Goal: Find specific page/section: Find specific page/section

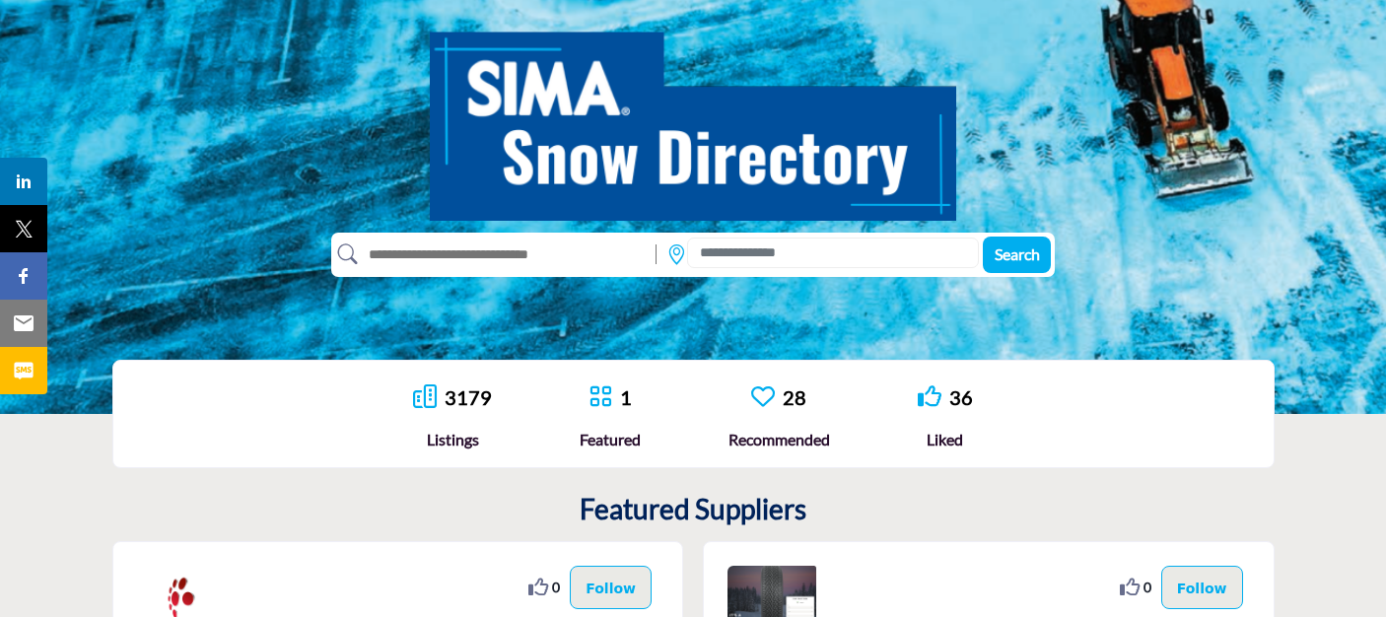
scroll to position [197, 0]
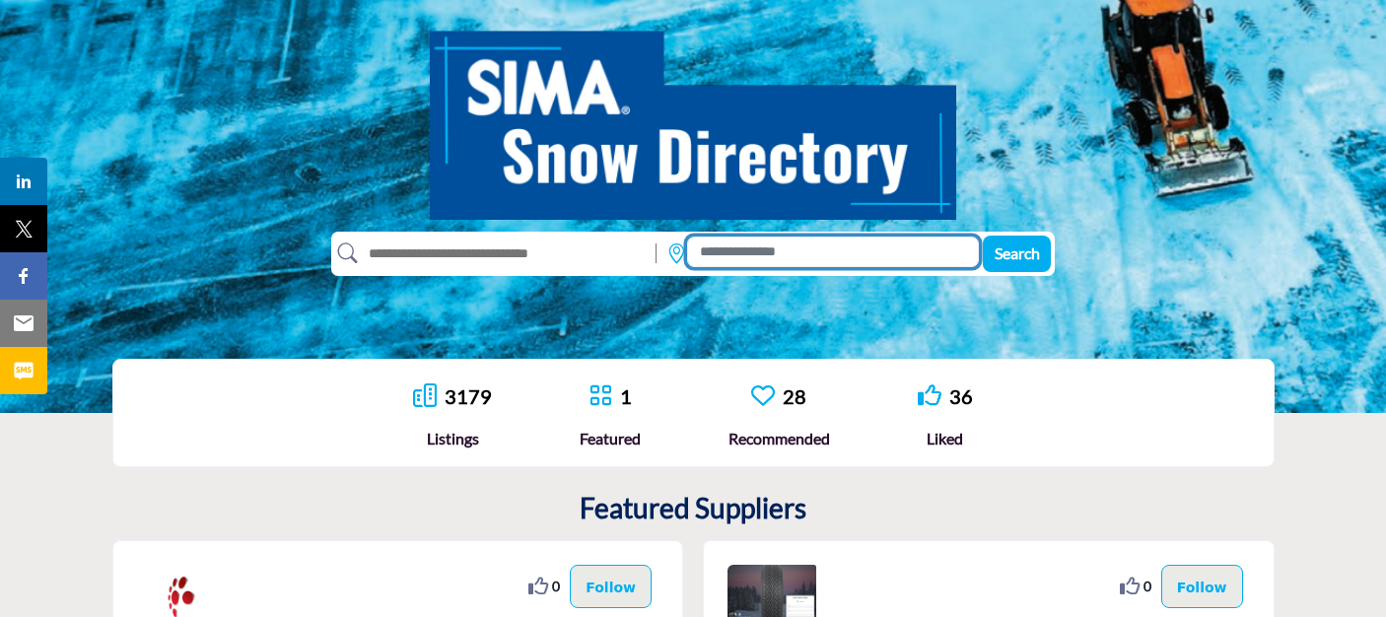
click at [771, 251] on input at bounding box center [833, 252] width 292 height 31
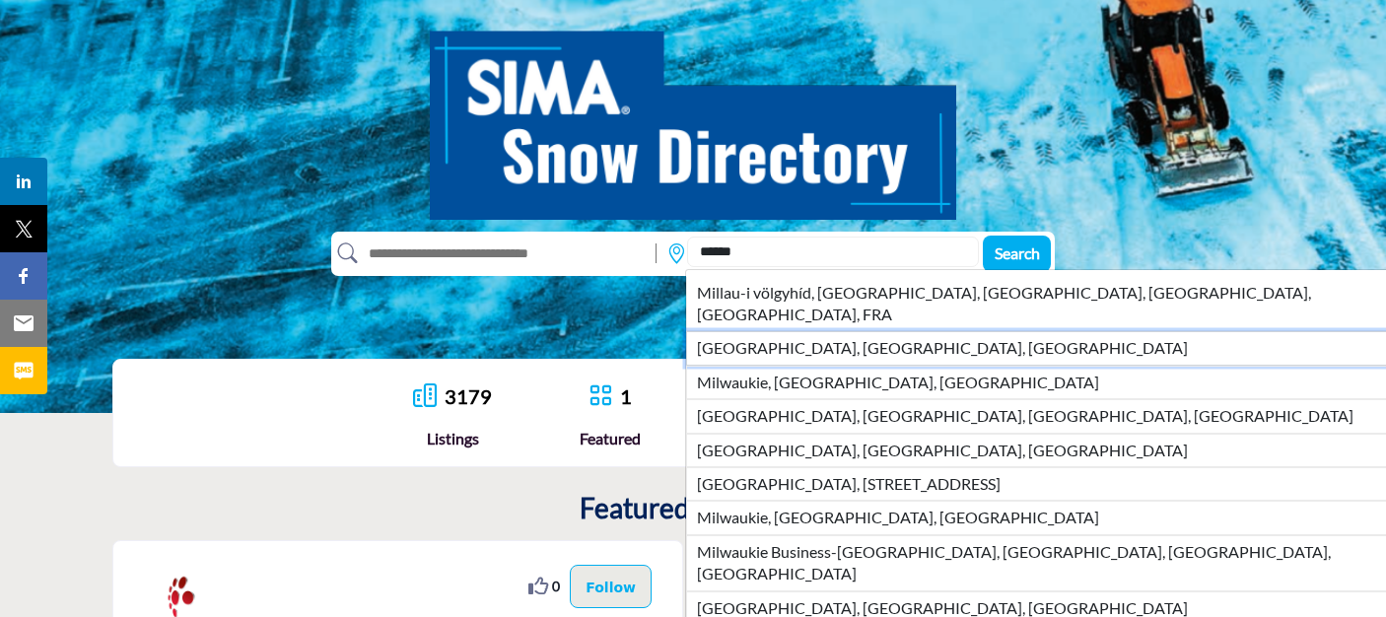
click at [787, 331] on li "Milwaukee, WI, USA" at bounding box center [1045, 348] width 718 height 34
type input "**********"
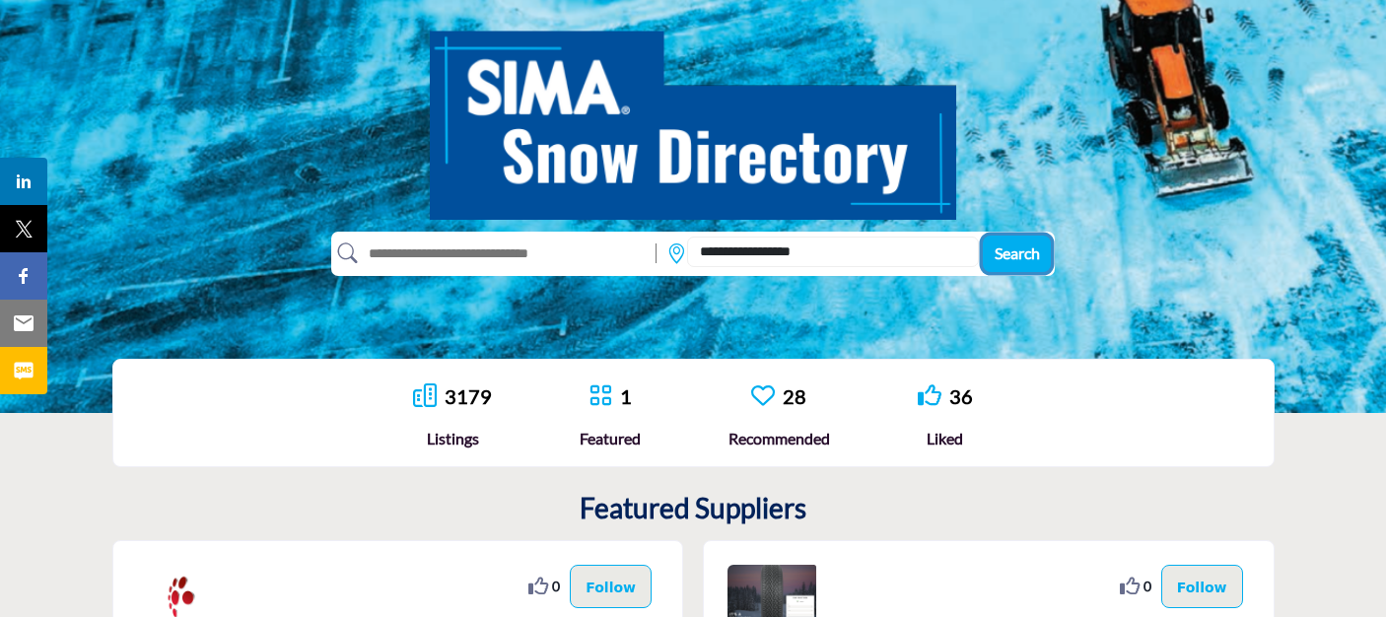
click at [1021, 253] on span "Search" at bounding box center [1017, 253] width 45 height 19
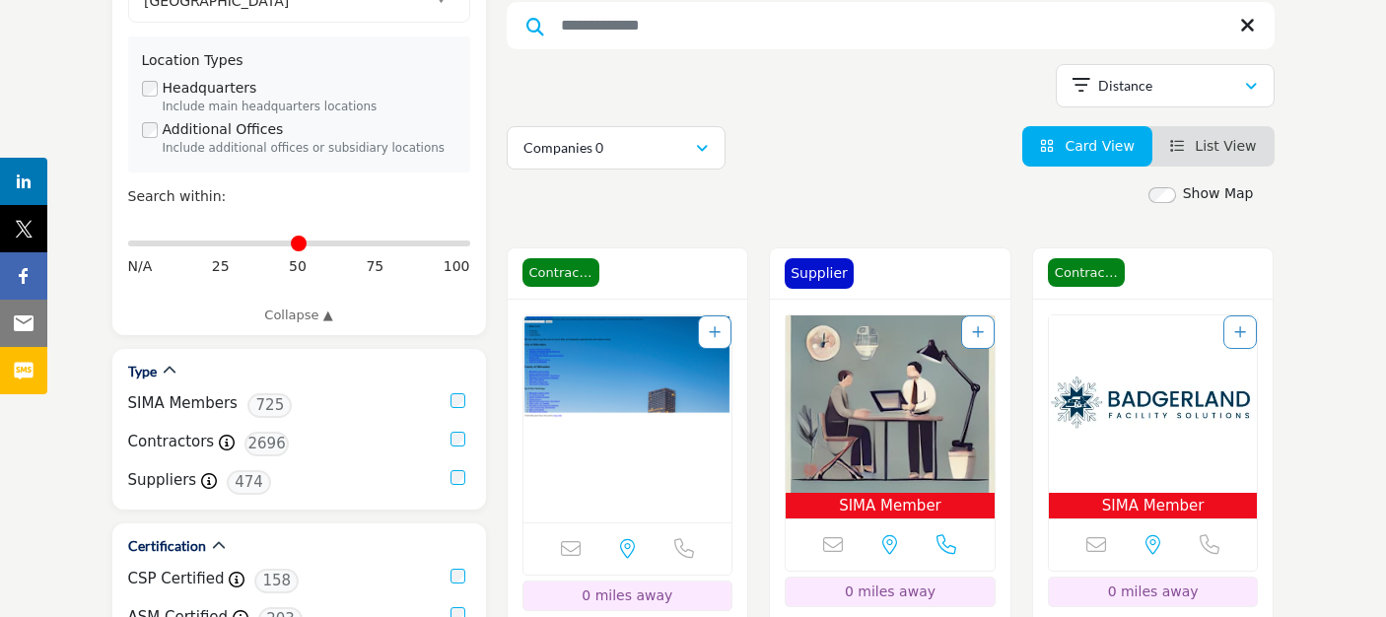
scroll to position [394, 0]
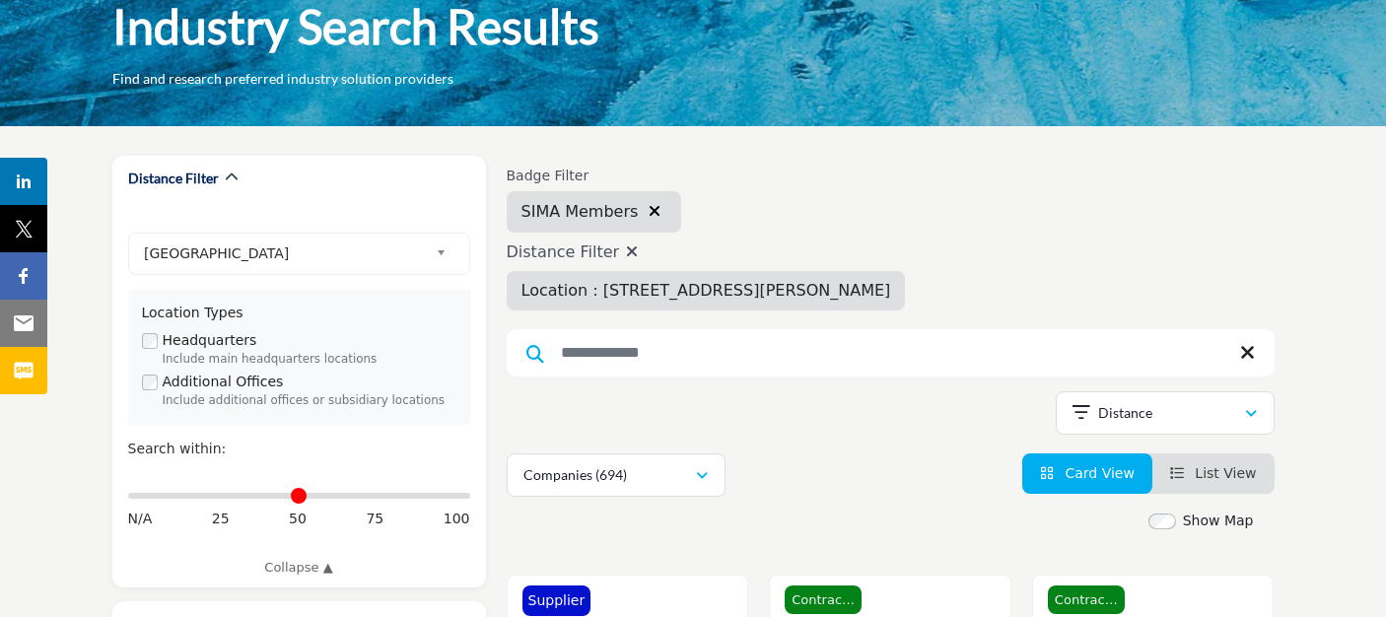
scroll to position [197, 0]
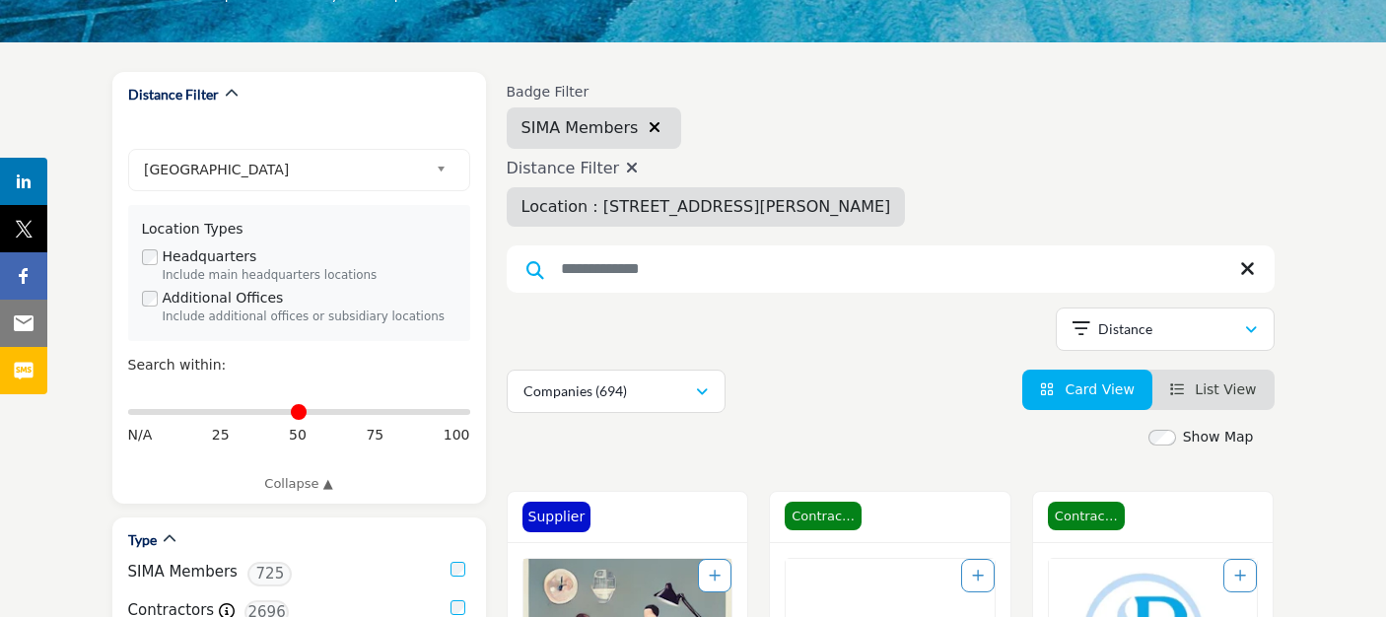
drag, startPoint x: 629, startPoint y: 168, endPoint x: 841, endPoint y: 251, distance: 227.9
click at [629, 168] on icon at bounding box center [632, 168] width 12 height 16
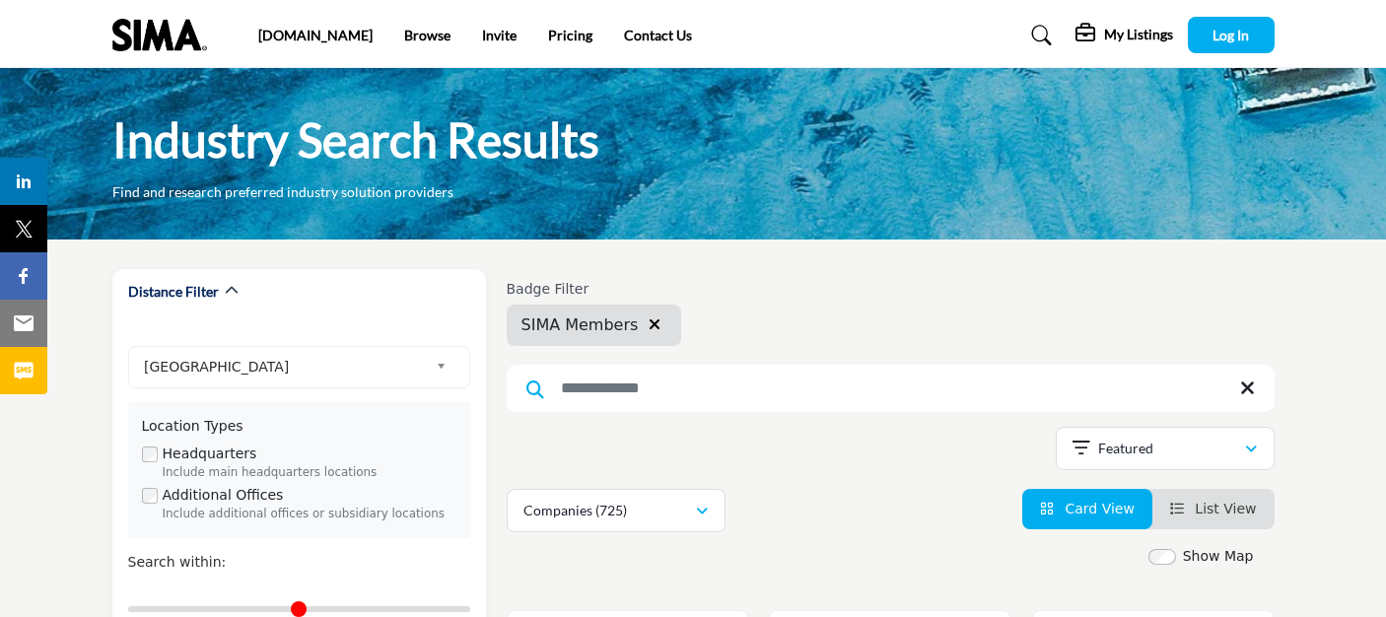
click at [670, 399] on input "Search Keyword" at bounding box center [891, 388] width 768 height 47
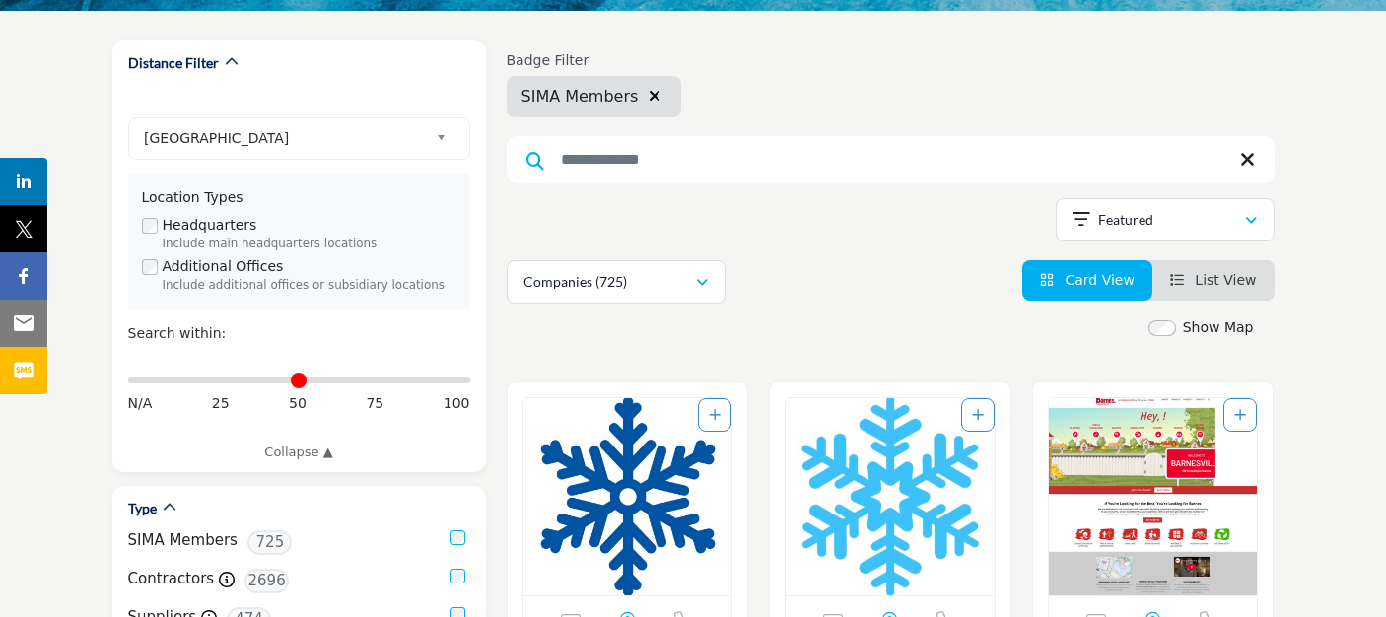
scroll to position [296, 0]
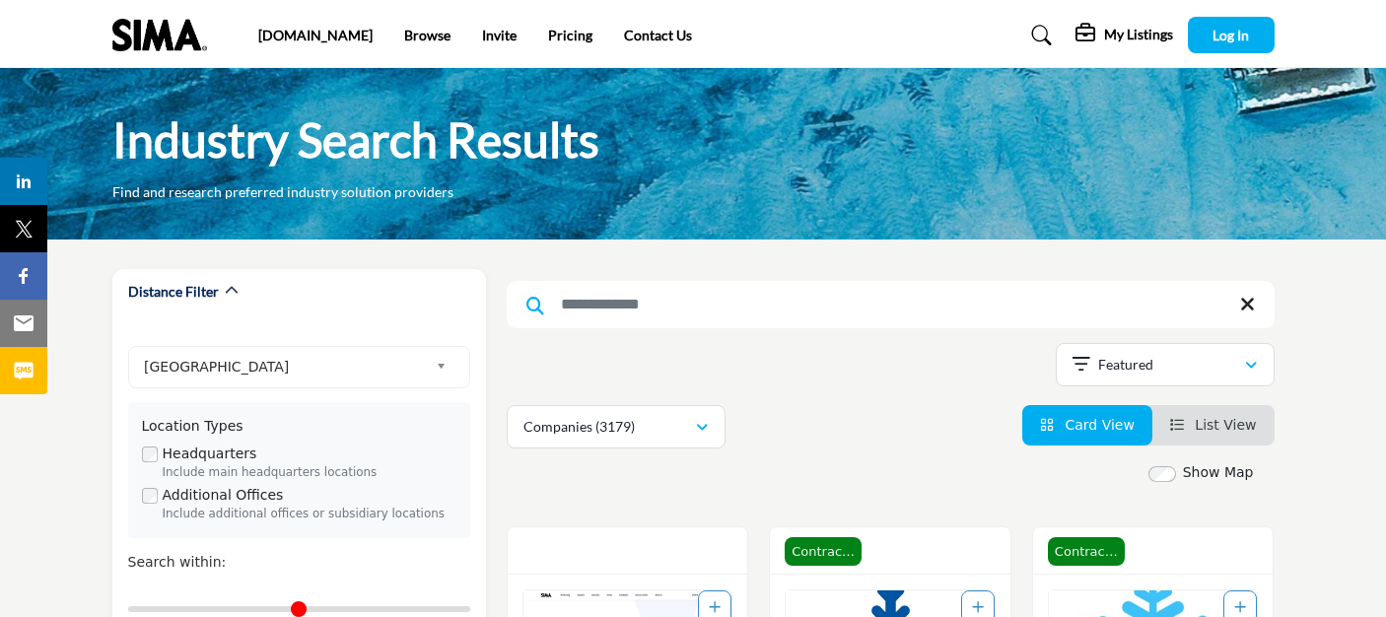
click at [708, 304] on input "Search Keyword" at bounding box center [891, 304] width 768 height 47
click at [404, 36] on link "Browse" at bounding box center [427, 35] width 46 height 17
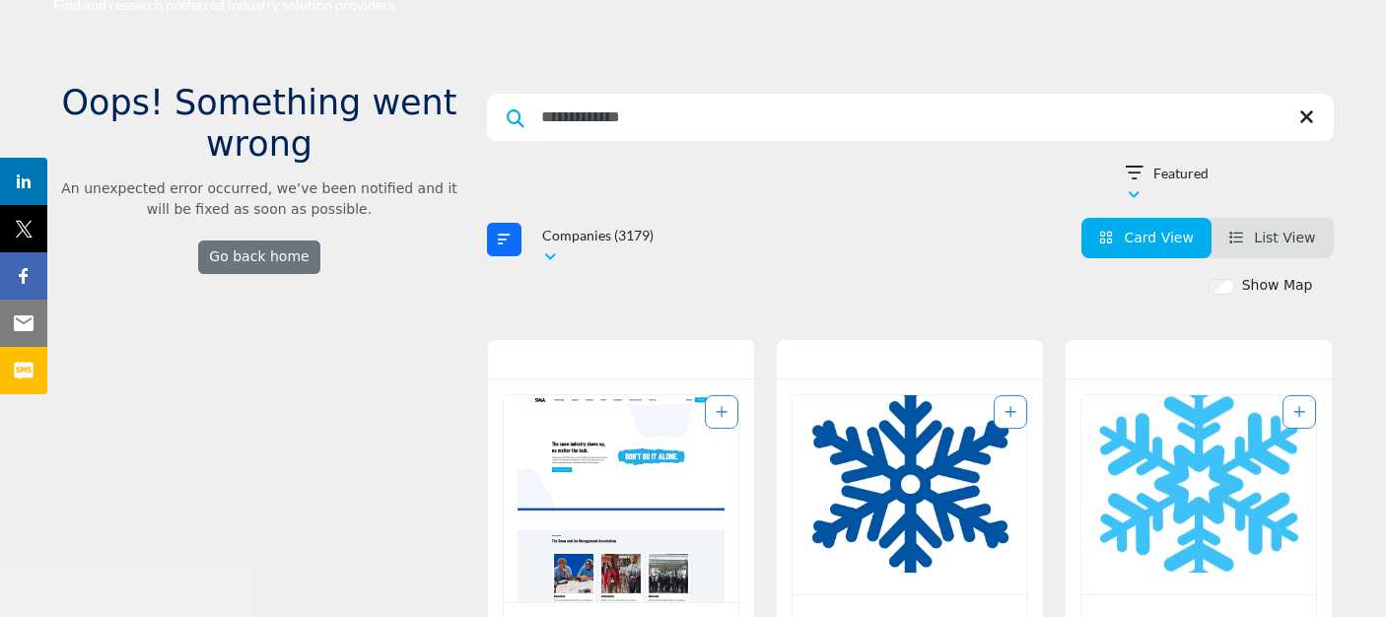
scroll to position [296, 0]
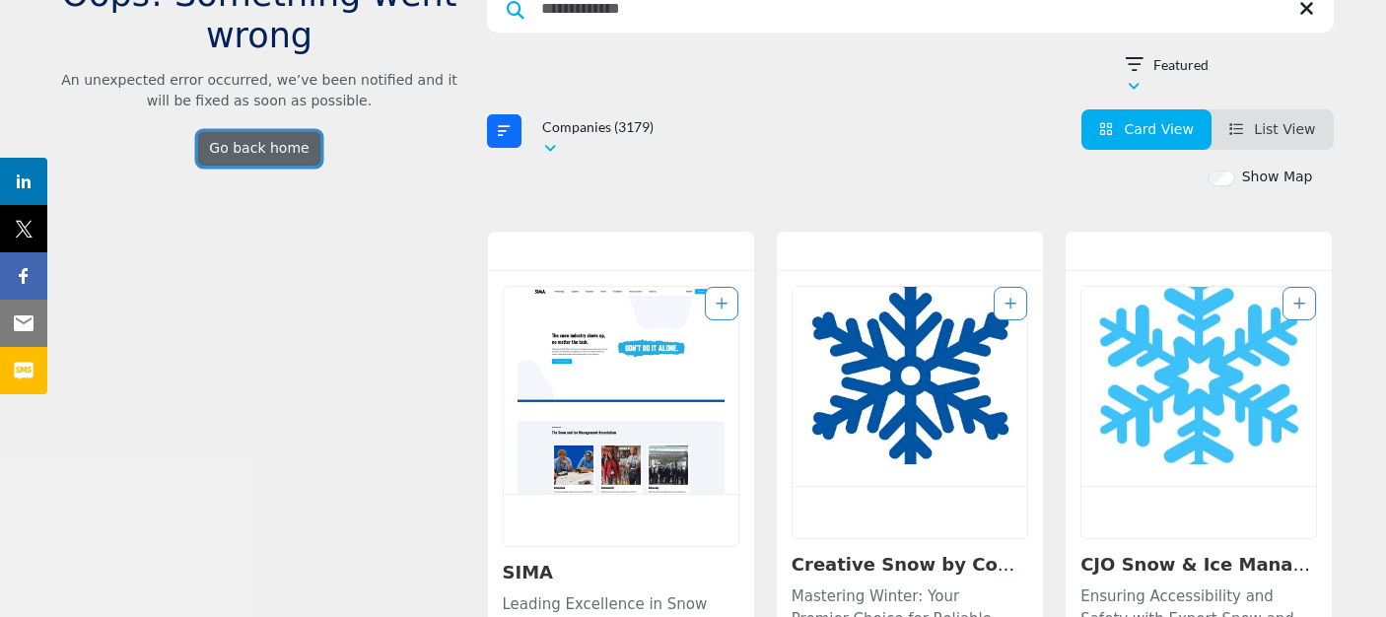
click at [260, 155] on link "Go back home" at bounding box center [259, 149] width 122 height 34
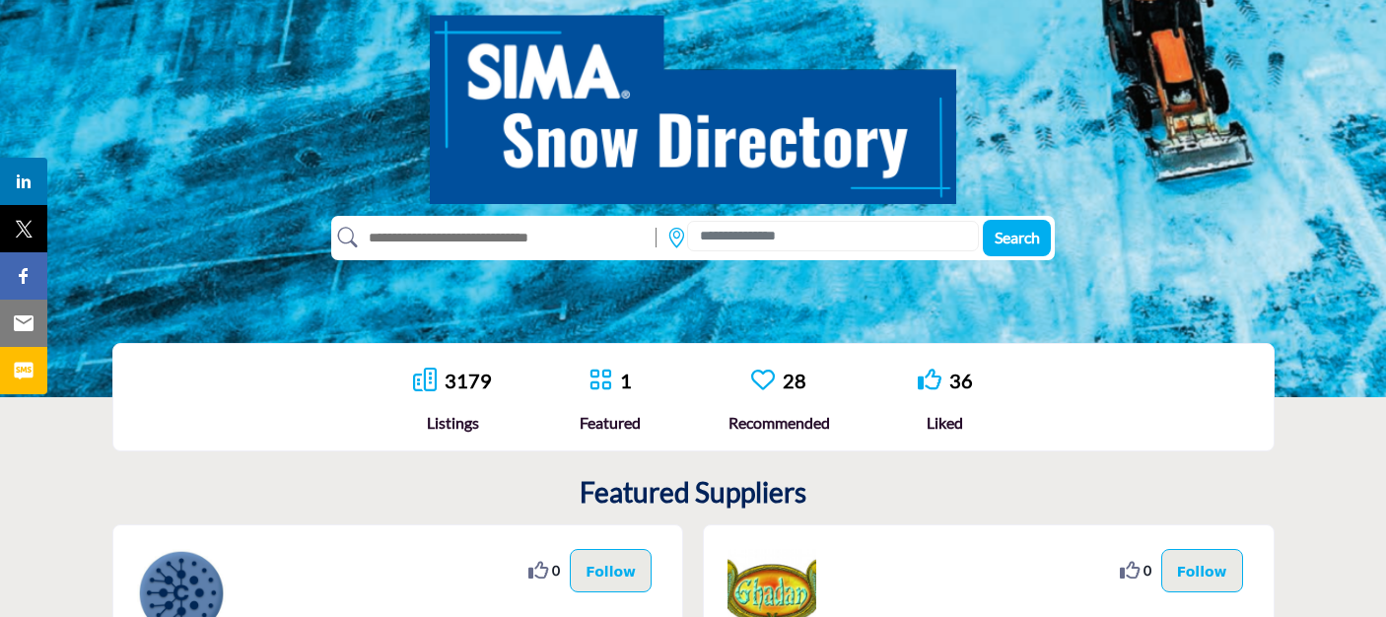
scroll to position [296, 0]
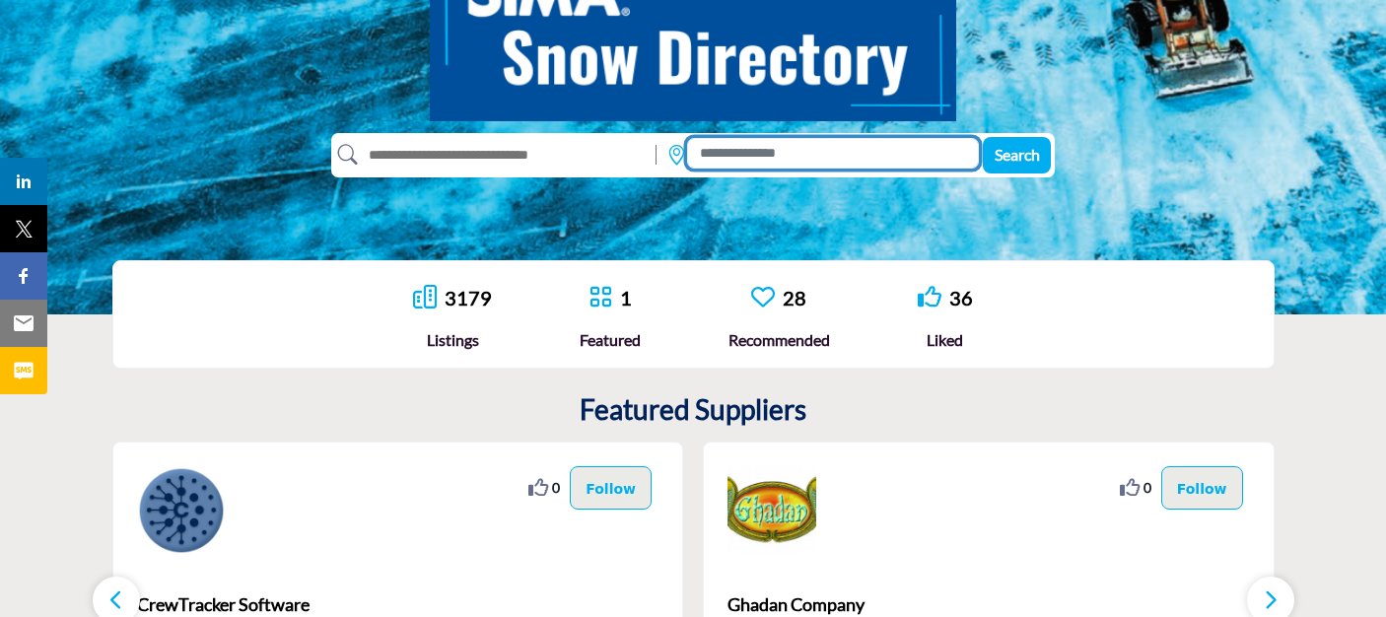
click at [733, 153] on input at bounding box center [833, 153] width 292 height 31
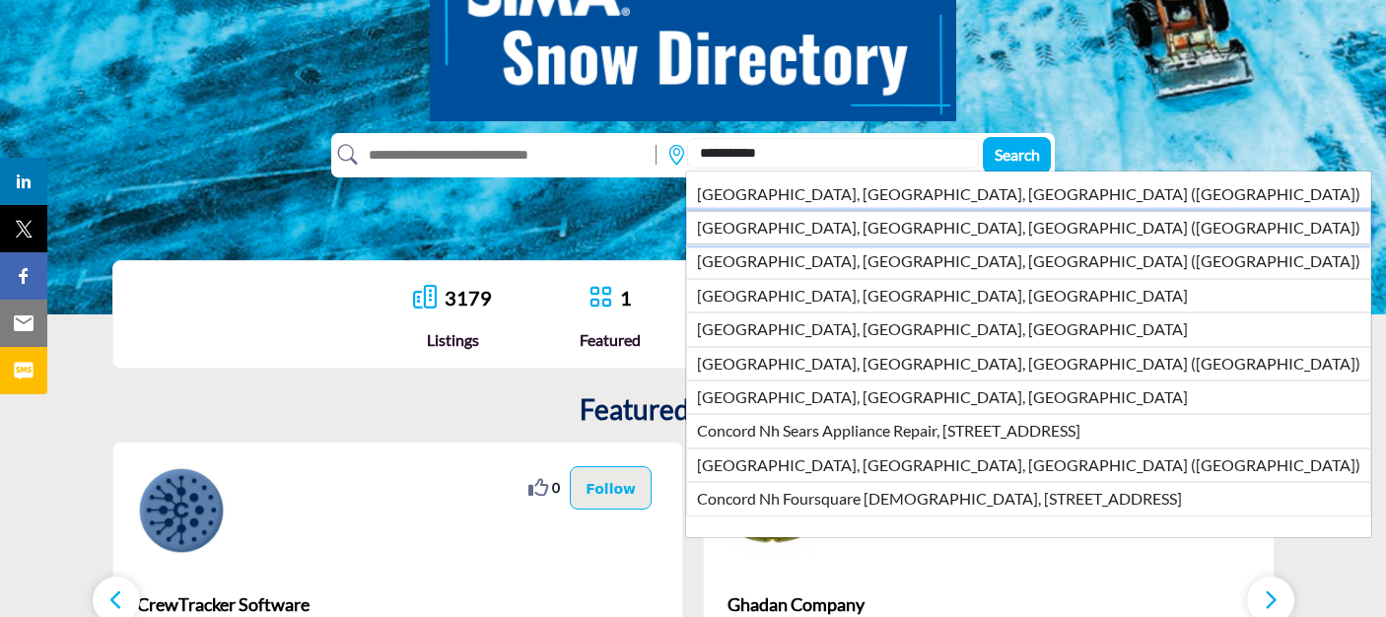
click at [800, 228] on li "Concord, NH, USA (Merrimack County)" at bounding box center [1028, 228] width 685 height 34
type input "**********"
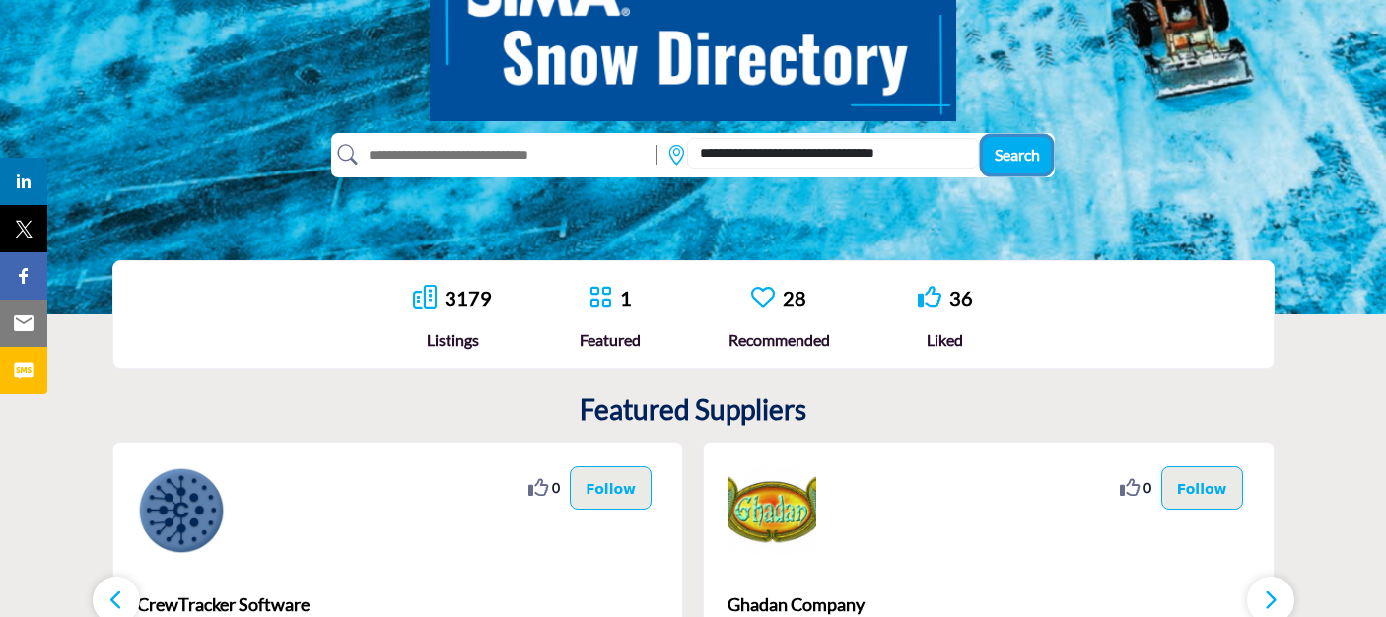
click at [1009, 154] on span "Search" at bounding box center [1017, 154] width 45 height 19
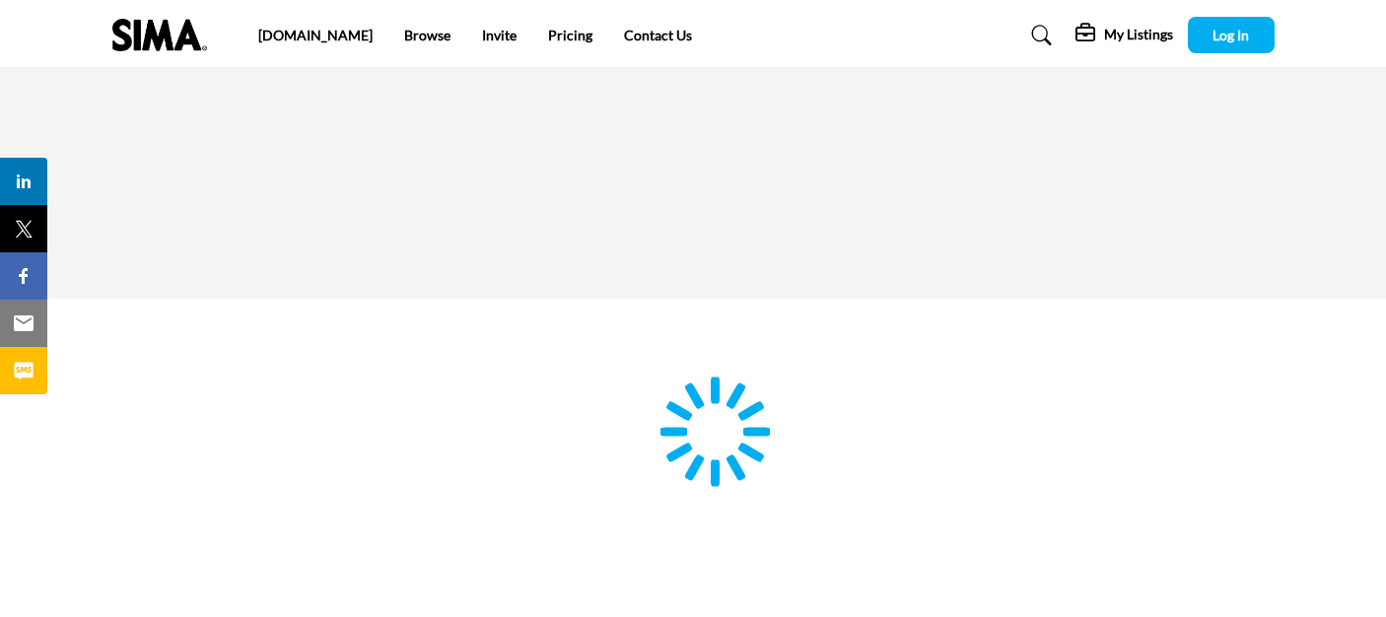
type input "**********"
